Goal: Task Accomplishment & Management: Use online tool/utility

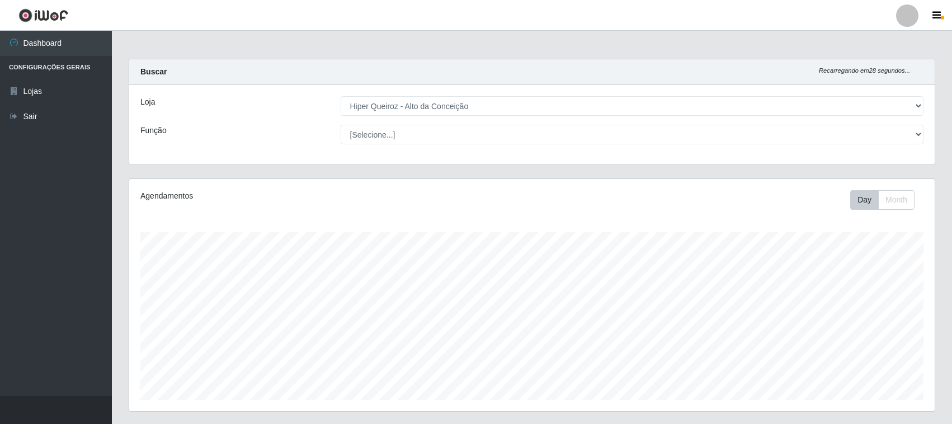
select select "515"
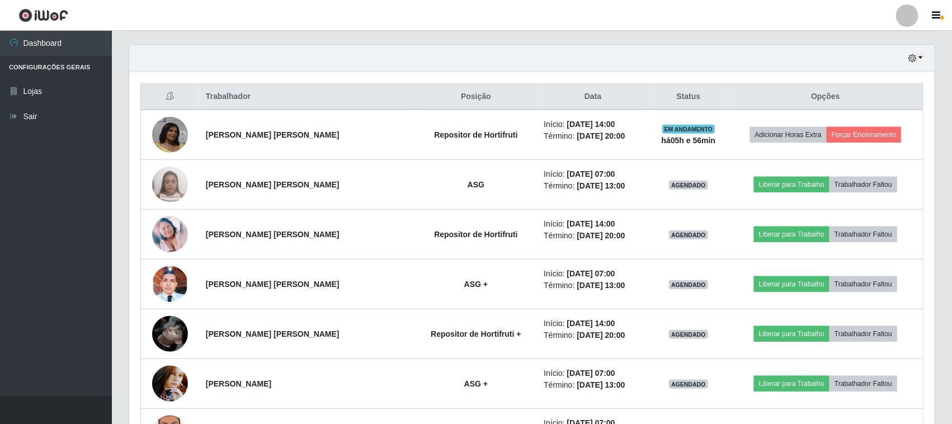
scroll to position [233, 805]
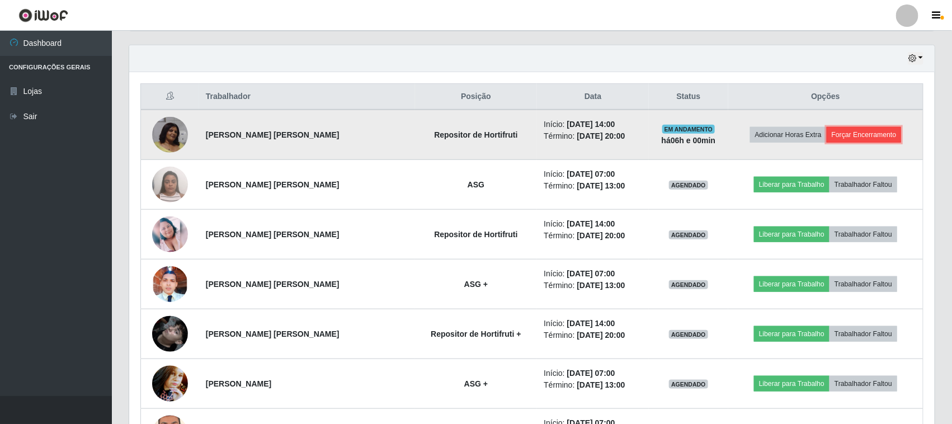
click at [845, 136] on button "Forçar Encerramento" at bounding box center [864, 135] width 75 height 16
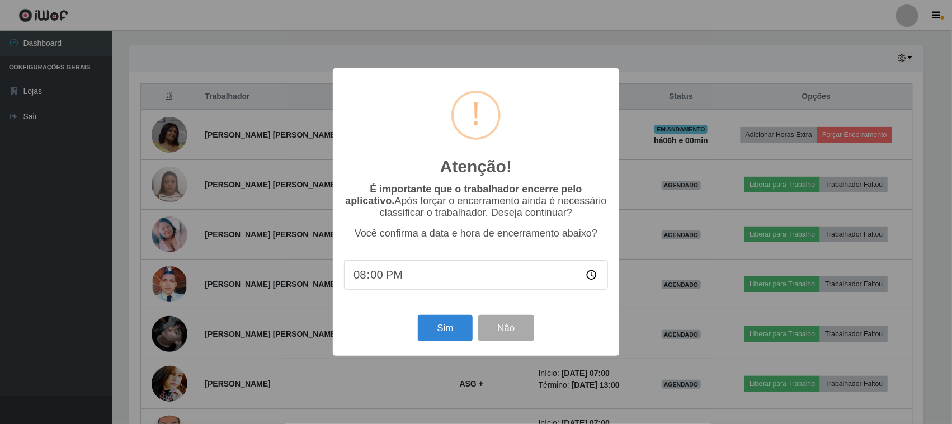
scroll to position [233, 798]
click at [431, 333] on button "Sim" at bounding box center [447, 328] width 54 height 26
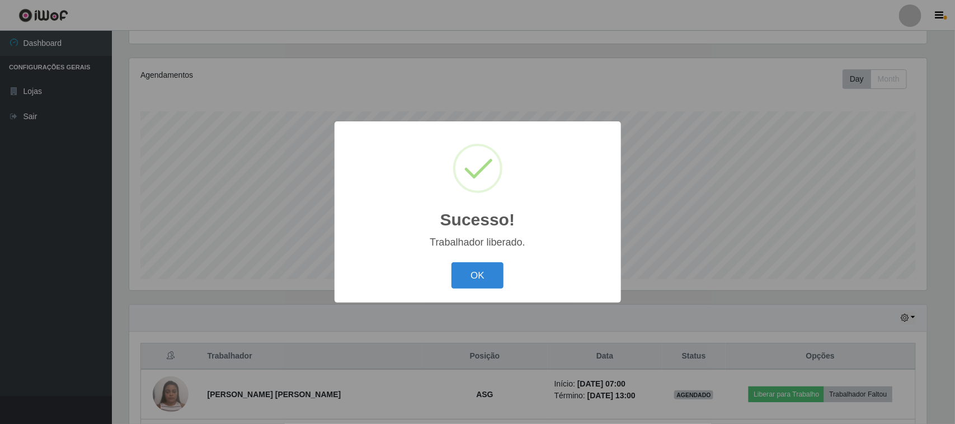
click at [451, 262] on button "OK" at bounding box center [477, 275] width 52 height 26
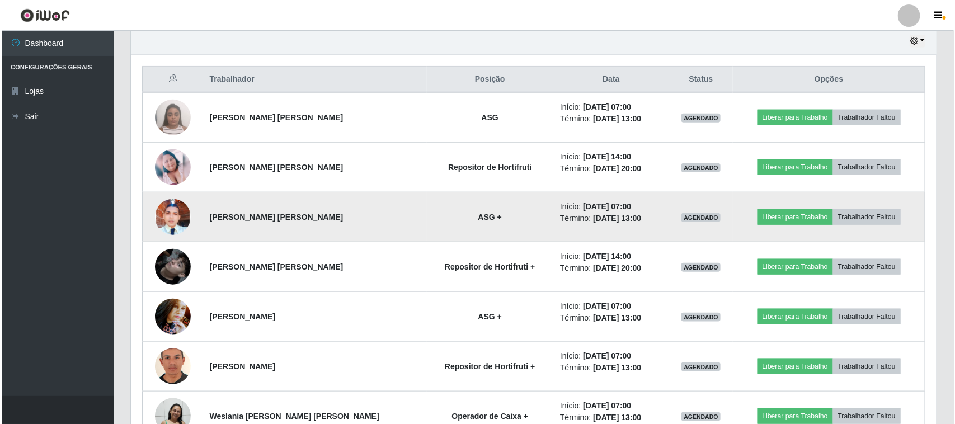
scroll to position [470, 0]
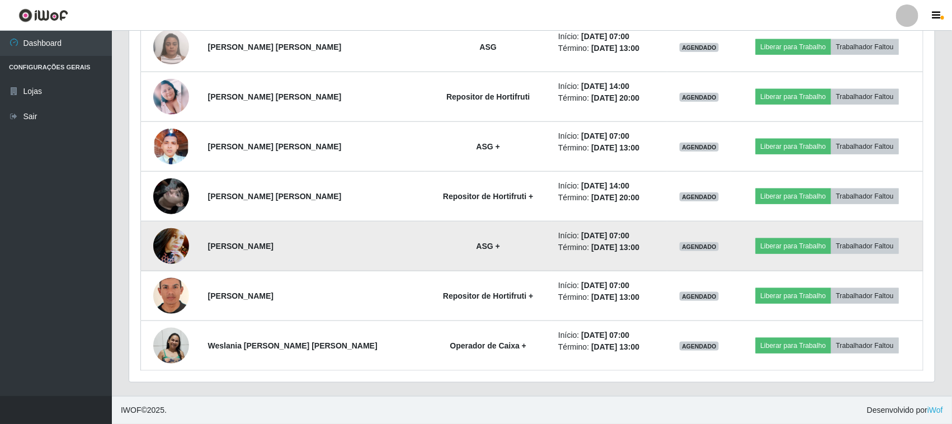
click at [172, 248] on img at bounding box center [171, 246] width 36 height 48
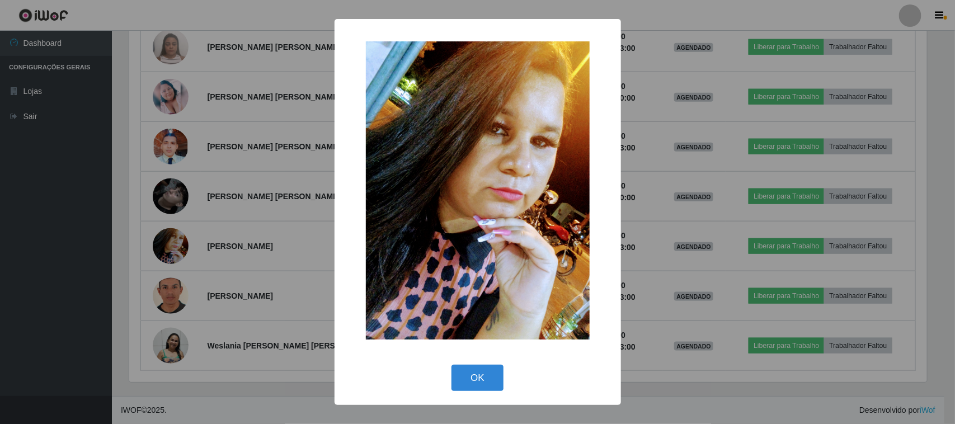
click at [276, 210] on div "× OK Cancel" at bounding box center [477, 212] width 955 height 424
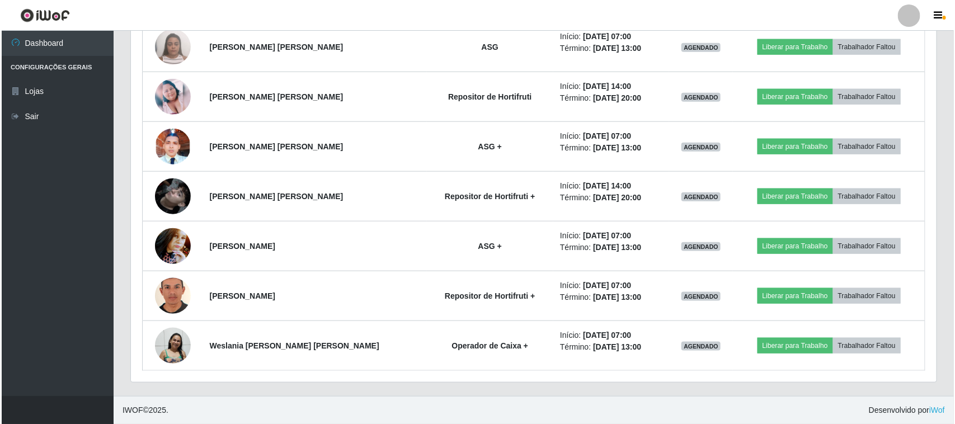
scroll to position [233, 805]
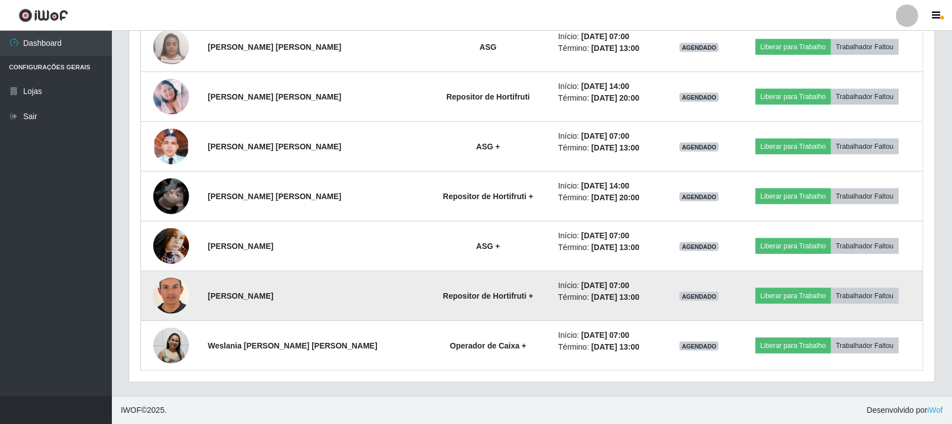
drag, startPoint x: 270, startPoint y: 232, endPoint x: 172, endPoint y: 308, distance: 123.6
click at [172, 308] on img at bounding box center [171, 296] width 36 height 52
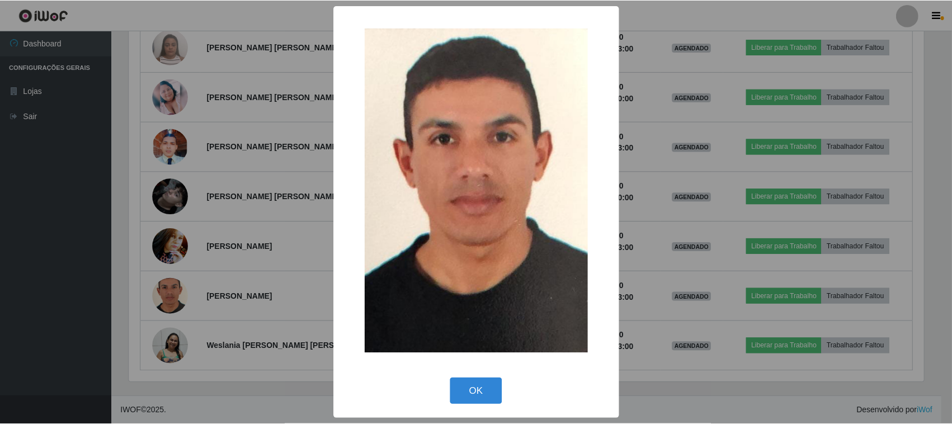
scroll to position [233, 798]
click at [276, 199] on div "× OK Cancel" at bounding box center [477, 212] width 955 height 424
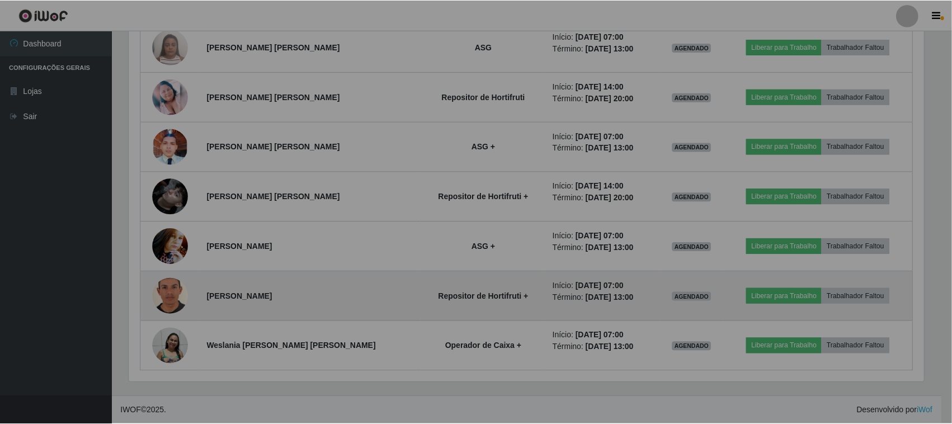
scroll to position [233, 805]
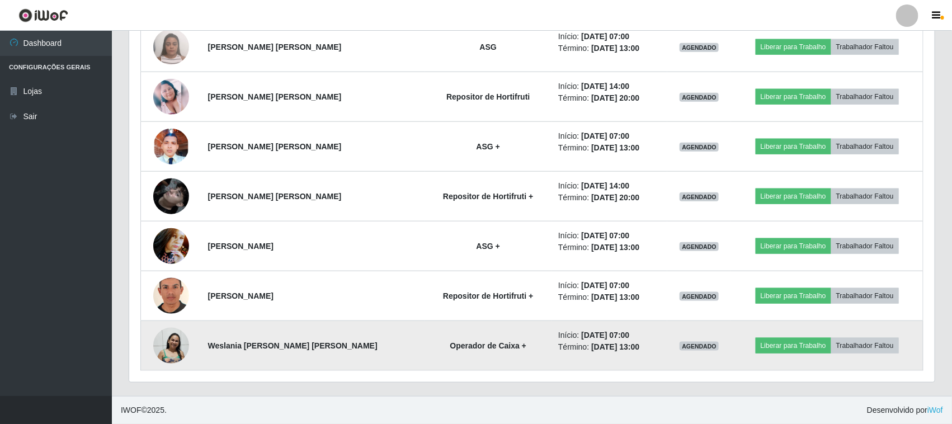
click at [177, 345] on img at bounding box center [171, 345] width 36 height 37
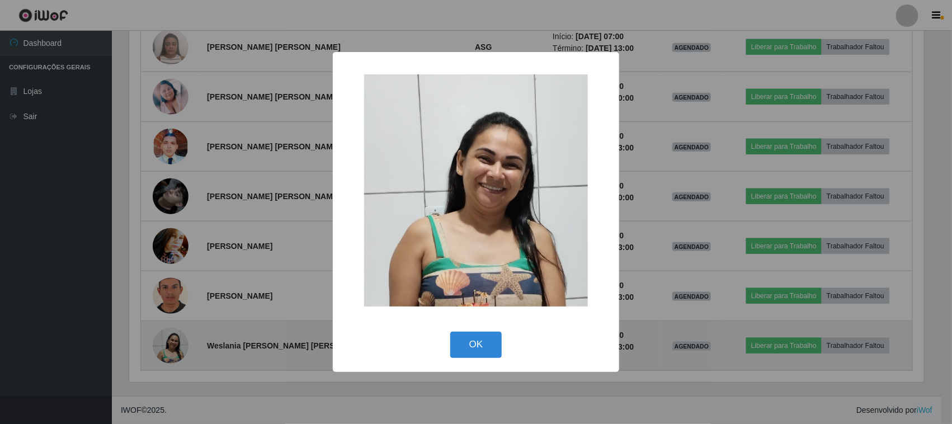
scroll to position [233, 798]
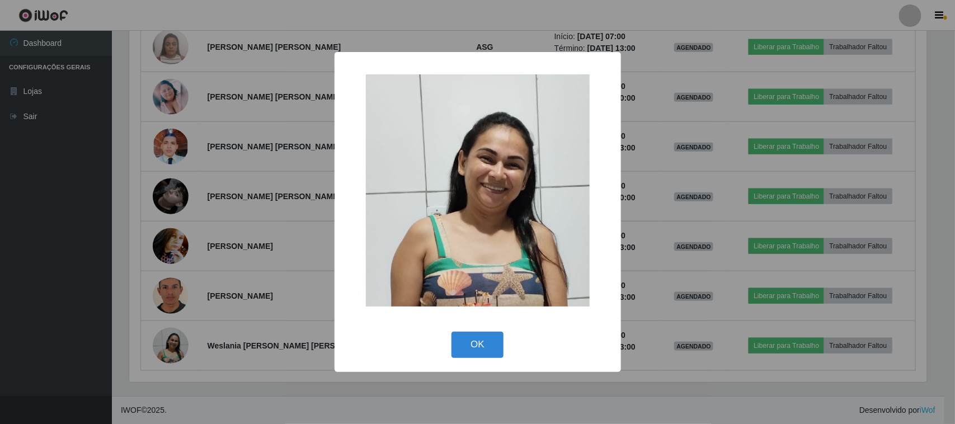
click at [268, 215] on div "× OK Cancel" at bounding box center [477, 212] width 955 height 424
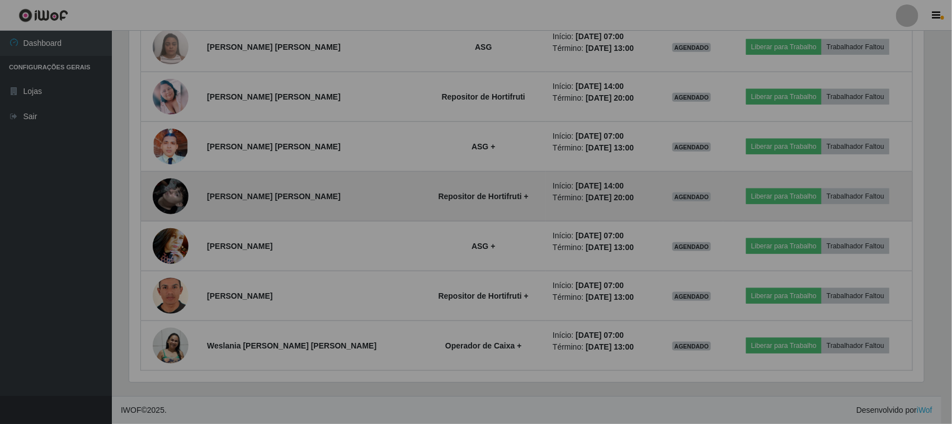
scroll to position [233, 805]
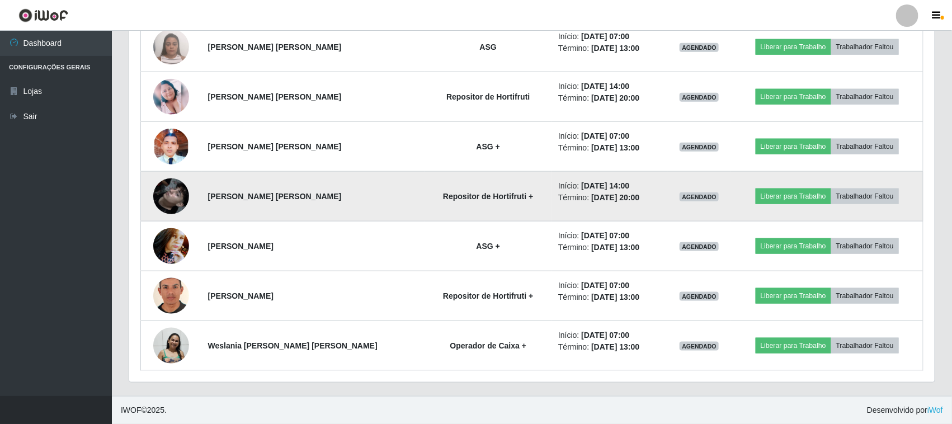
click at [175, 189] on img at bounding box center [171, 196] width 36 height 64
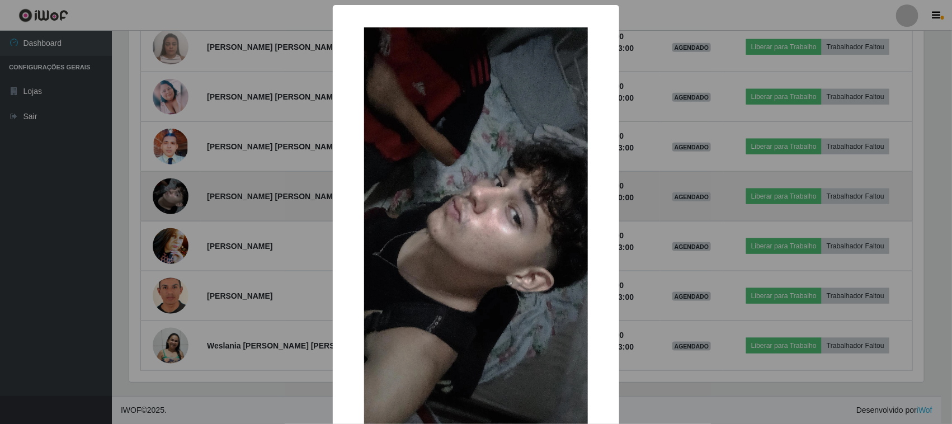
scroll to position [233, 798]
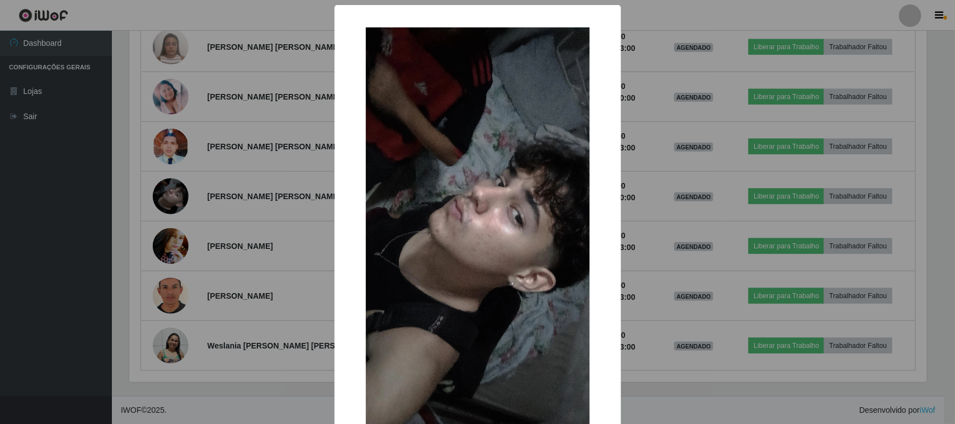
click at [228, 228] on div "× OK Cancel" at bounding box center [477, 212] width 955 height 424
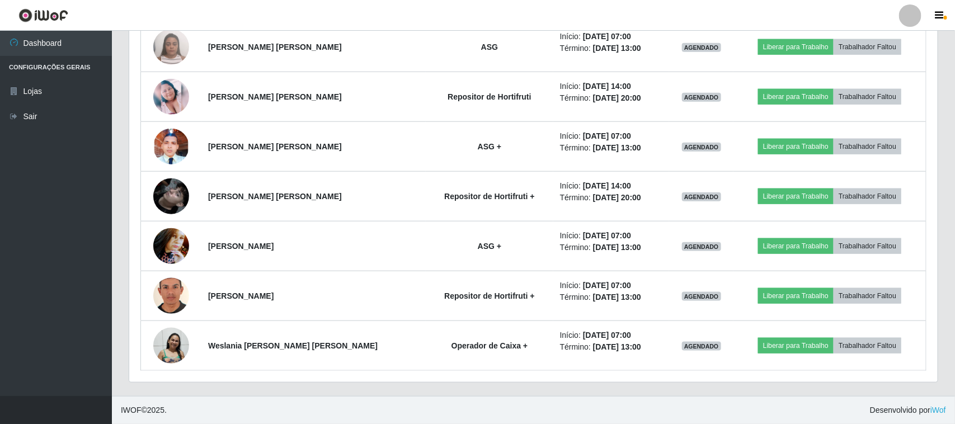
scroll to position [233, 805]
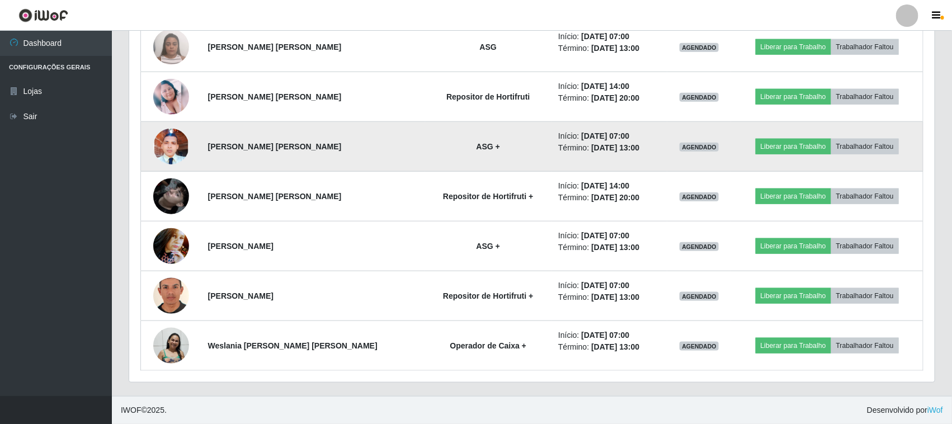
click at [172, 151] on img at bounding box center [171, 146] width 36 height 79
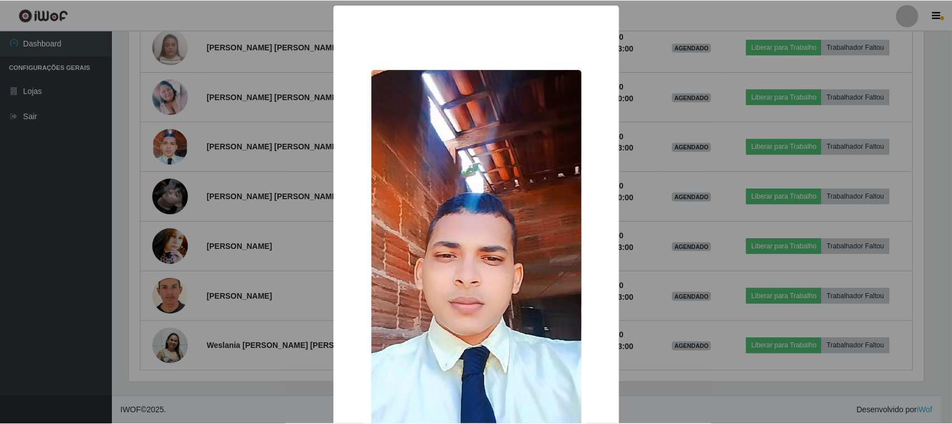
scroll to position [233, 798]
click at [257, 213] on div "× OK Cancel" at bounding box center [477, 212] width 955 height 424
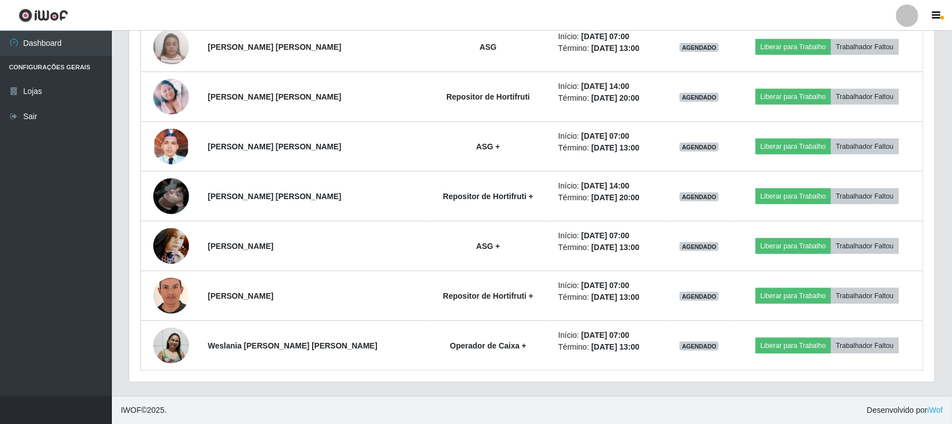
scroll to position [233, 805]
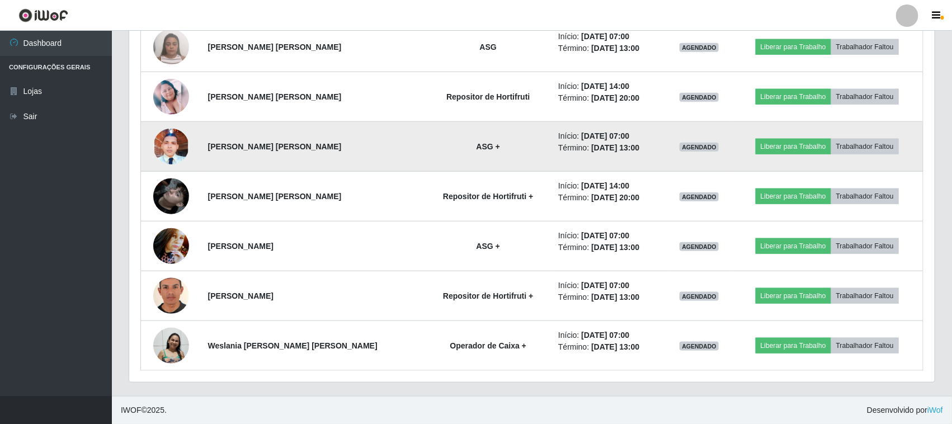
click at [171, 144] on img at bounding box center [171, 146] width 36 height 79
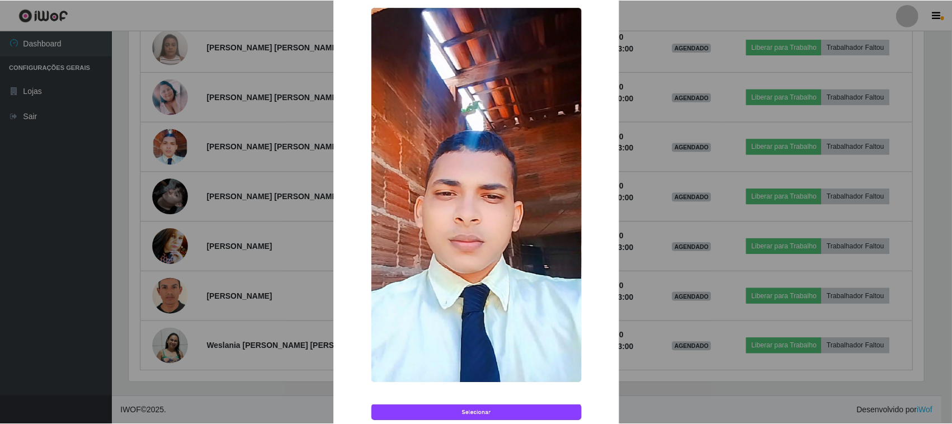
scroll to position [140, 0]
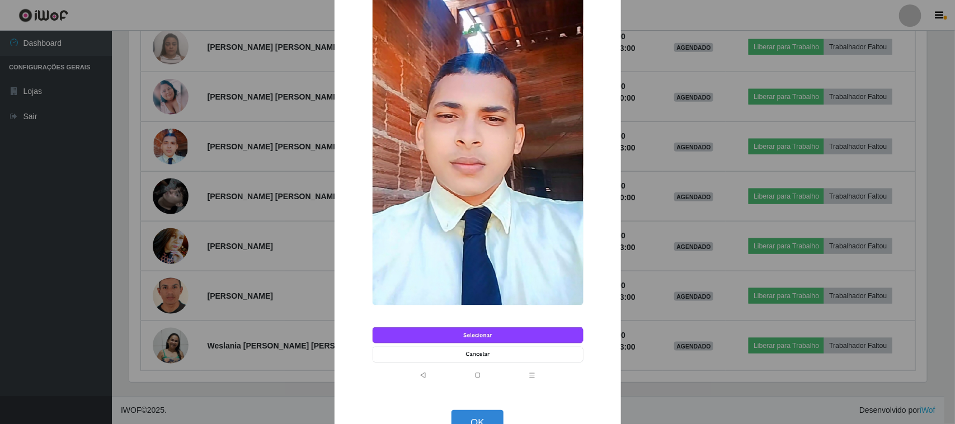
click at [217, 192] on div "× OK Cancel" at bounding box center [477, 212] width 955 height 424
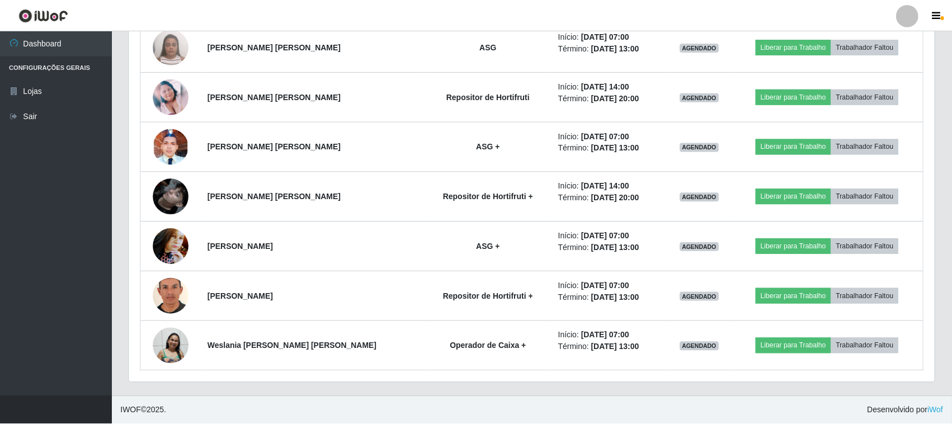
scroll to position [233, 805]
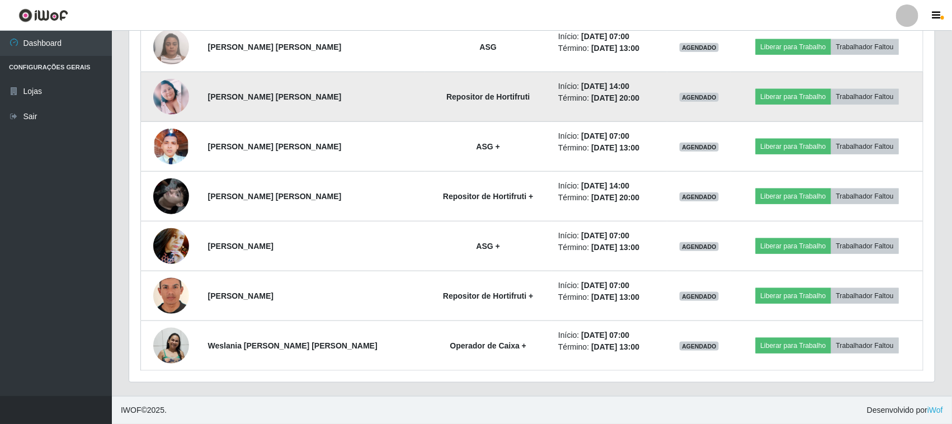
click at [176, 104] on img at bounding box center [171, 97] width 36 height 36
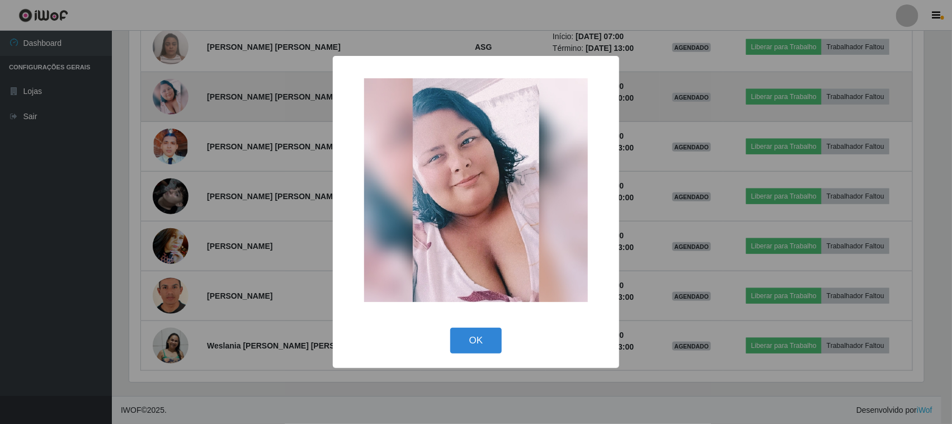
scroll to position [233, 798]
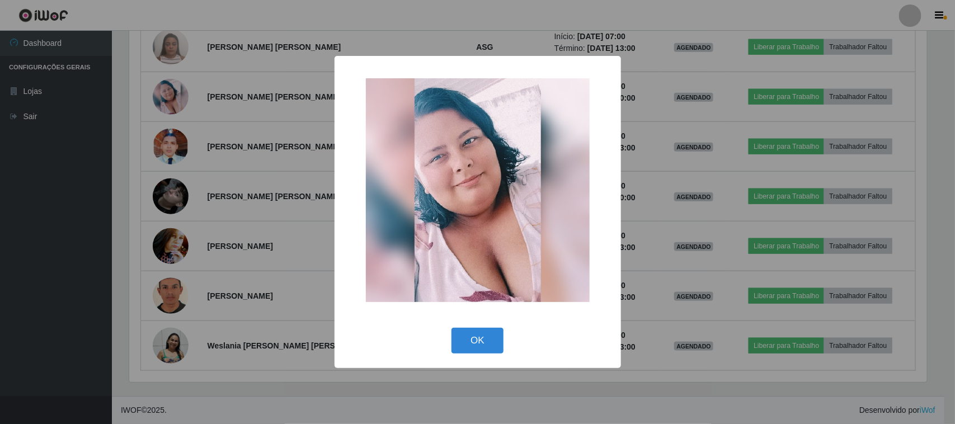
click at [242, 174] on div "× OK Cancel" at bounding box center [477, 212] width 955 height 424
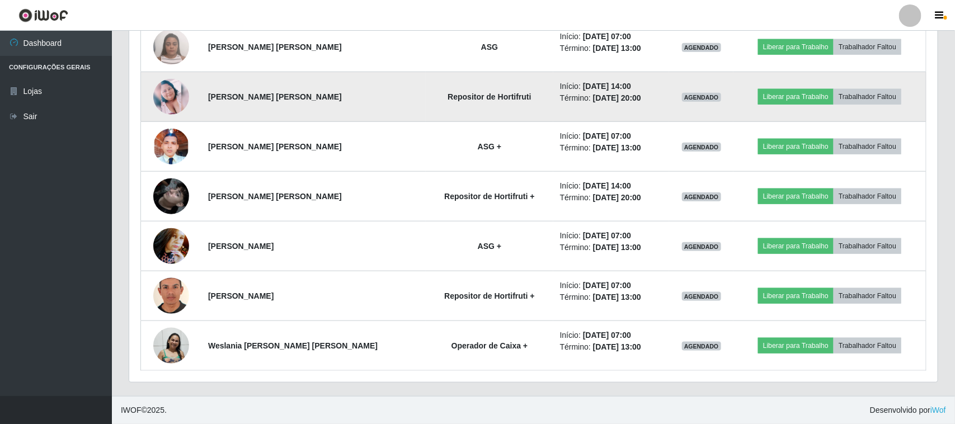
scroll to position [0, 0]
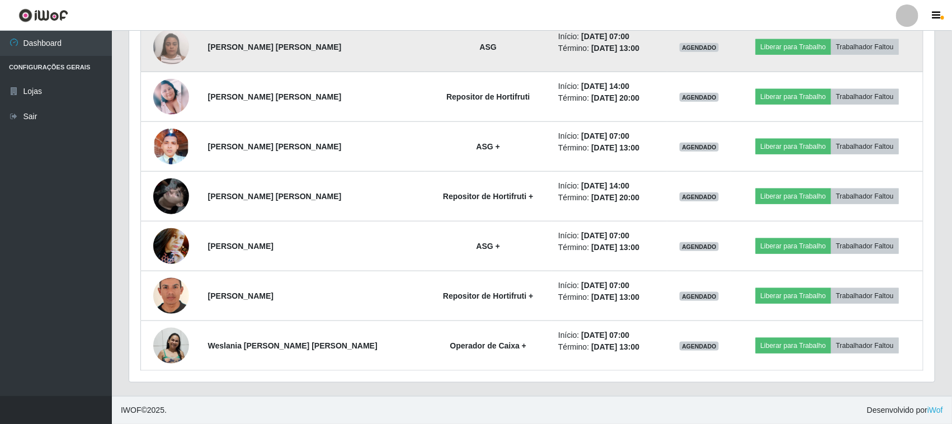
click at [164, 54] on img at bounding box center [171, 47] width 36 height 48
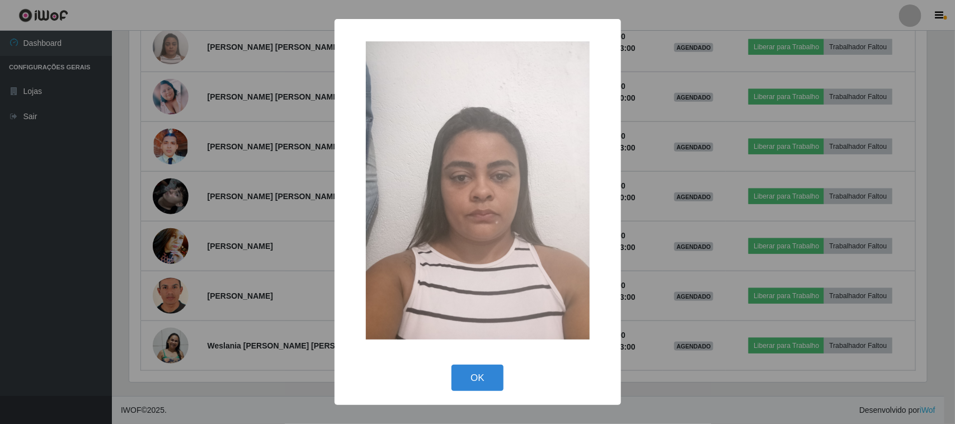
click at [241, 140] on div "× OK Cancel" at bounding box center [477, 212] width 955 height 424
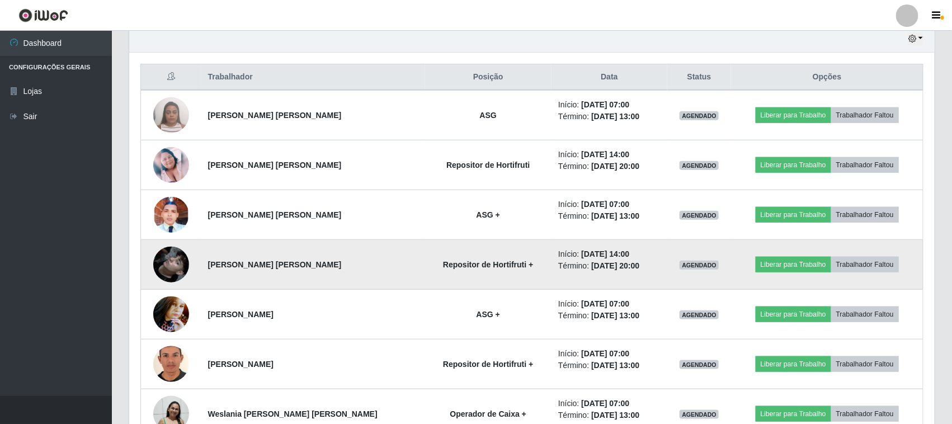
click at [175, 266] on img at bounding box center [171, 265] width 36 height 64
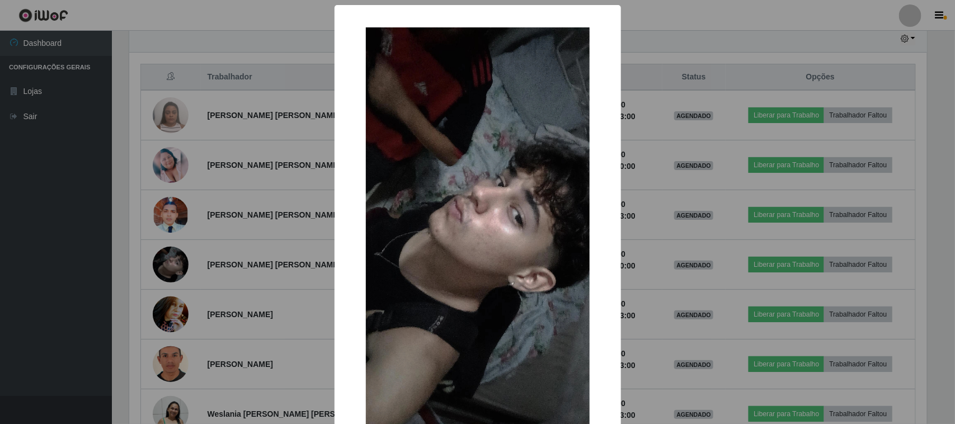
click at [300, 204] on div "× OK Cancel" at bounding box center [477, 212] width 955 height 424
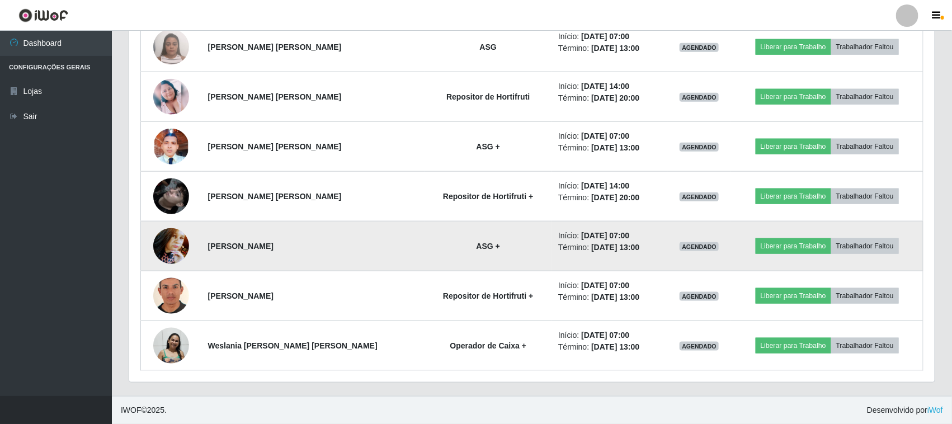
click at [167, 247] on img at bounding box center [171, 246] width 36 height 48
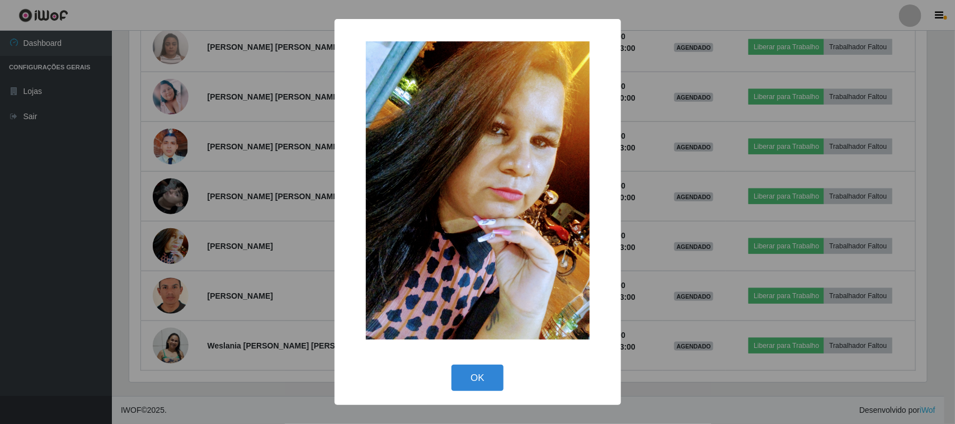
click at [249, 281] on div "× OK Cancel" at bounding box center [477, 212] width 955 height 424
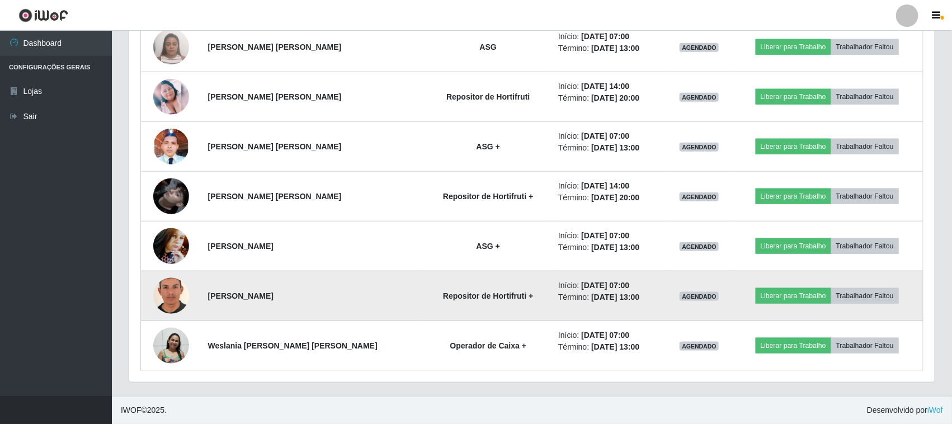
click at [171, 306] on img at bounding box center [171, 296] width 36 height 52
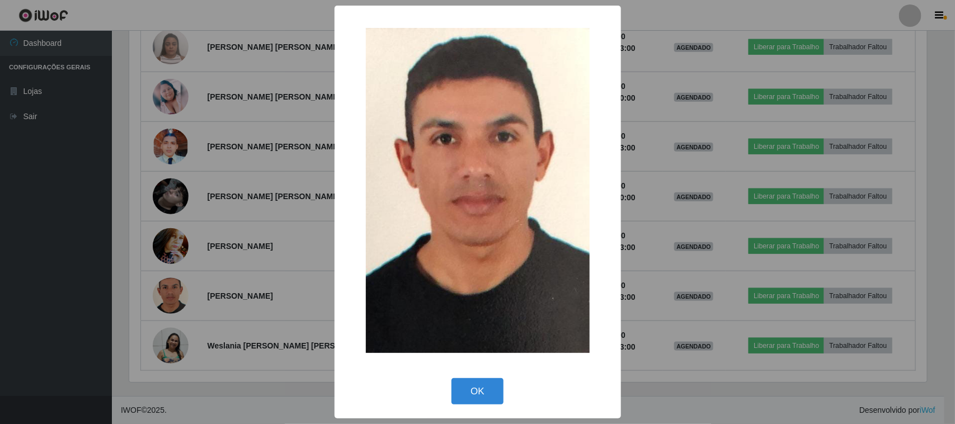
click at [236, 281] on div "× OK Cancel" at bounding box center [477, 212] width 955 height 424
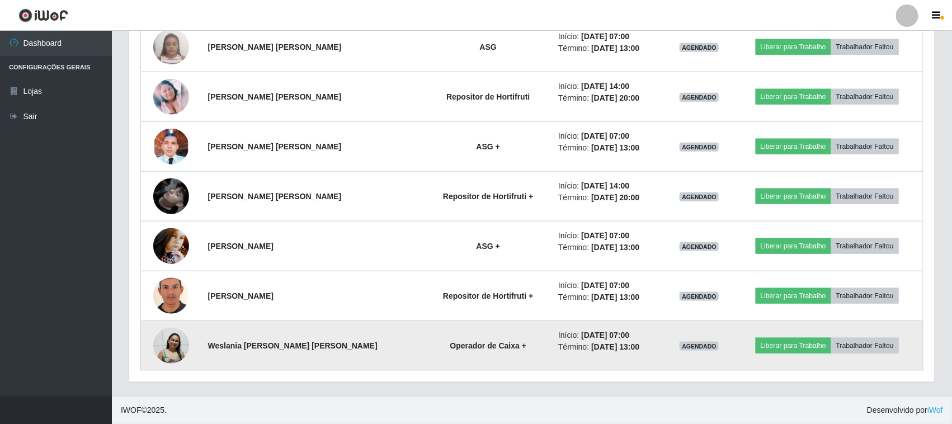
click at [176, 344] on img at bounding box center [171, 345] width 36 height 37
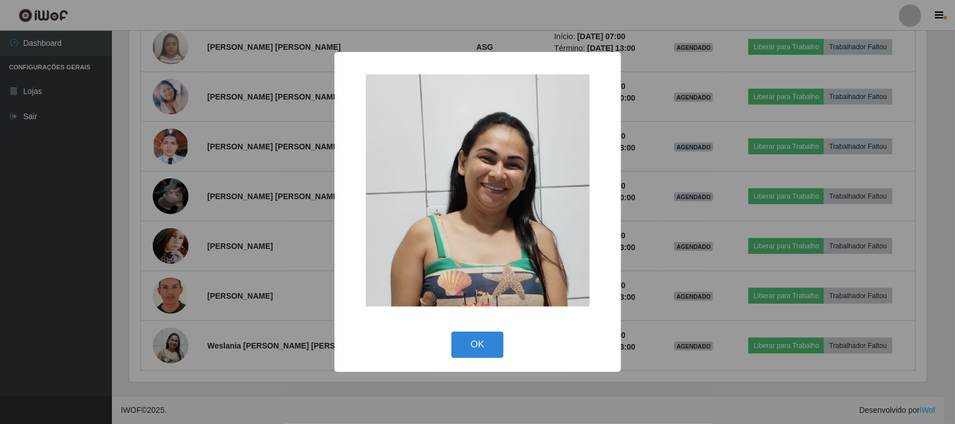
click at [258, 242] on div "× OK Cancel" at bounding box center [477, 212] width 955 height 424
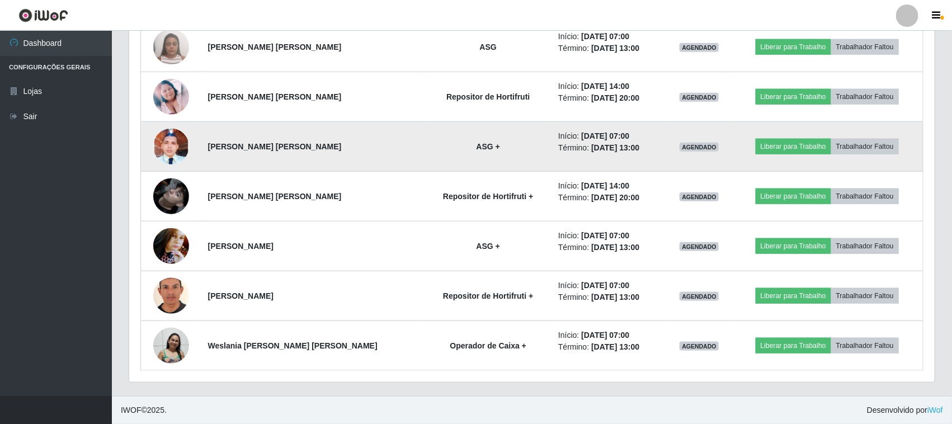
click at [165, 146] on img at bounding box center [171, 146] width 36 height 79
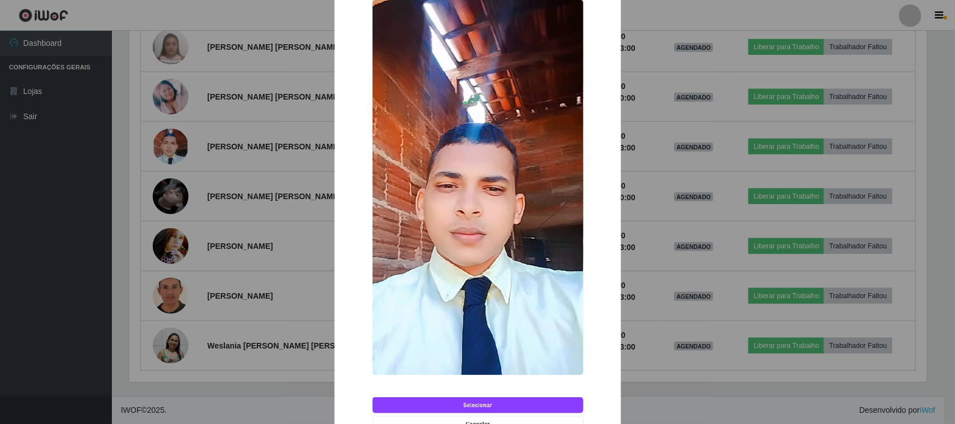
click at [213, 265] on div "× OK Cancel" at bounding box center [477, 212] width 955 height 424
